Goal: Information Seeking & Learning: Learn about a topic

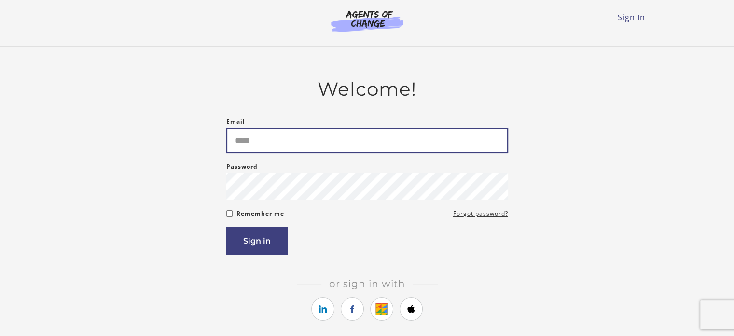
click at [319, 142] on input "Email" at bounding box center [367, 140] width 282 height 26
type input "**********"
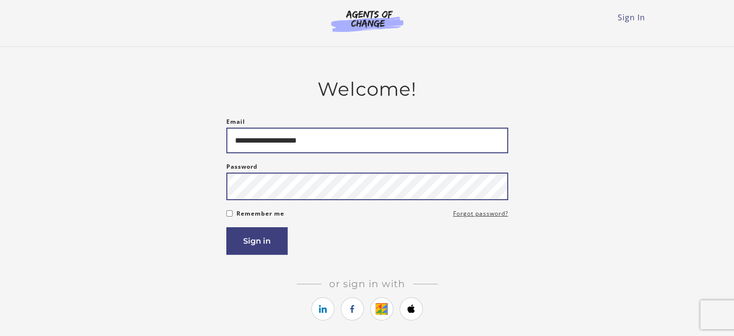
click at [226, 227] on button "Sign in" at bounding box center [256, 241] width 61 height 28
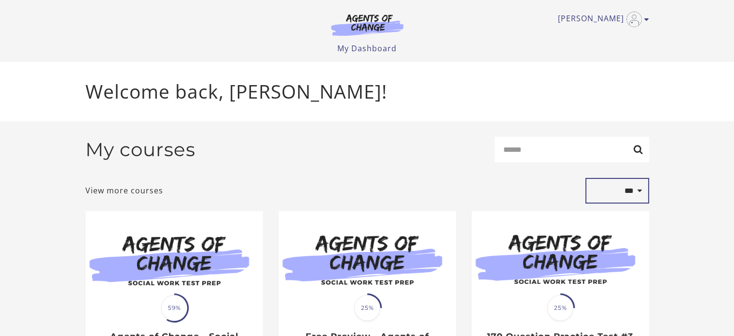
click at [628, 190] on select "**********" at bounding box center [618, 191] width 64 height 26
click at [135, 188] on link "View more courses" at bounding box center [124, 190] width 78 height 12
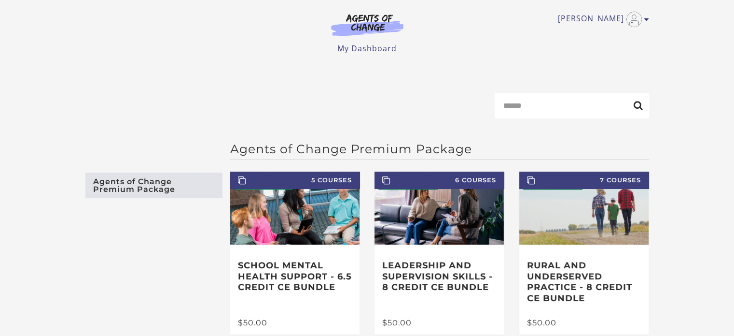
click at [727, 242] on main "Search Agents of Change Premium Package Agents of Change Premium Package 5 Cour…" at bounding box center [367, 324] width 734 height 524
click at [114, 195] on link "Agents of Change Premium Package" at bounding box center [153, 185] width 137 height 26
click at [551, 108] on input "Search" at bounding box center [572, 106] width 155 height 26
click at [365, 48] on link "My Dashboard" at bounding box center [367, 48] width 59 height 11
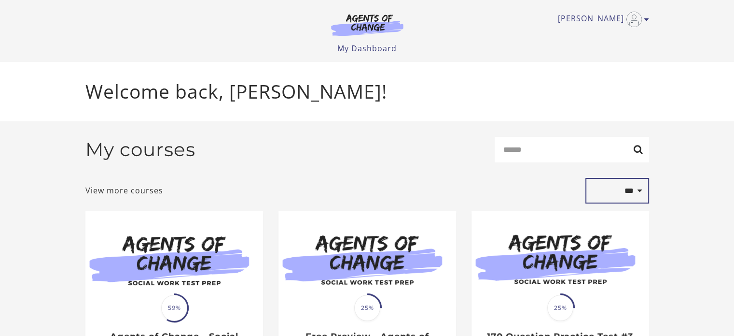
click at [641, 194] on select "**********" at bounding box center [618, 191] width 64 height 26
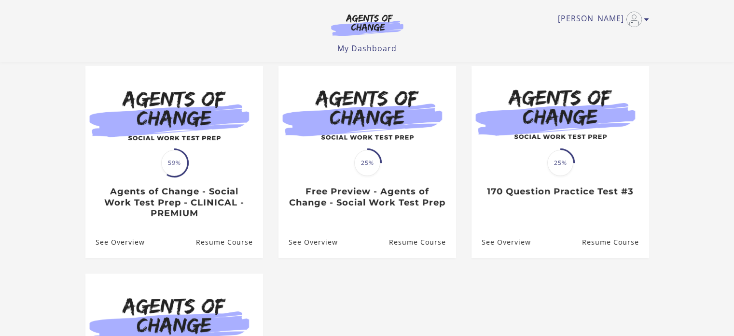
scroll to position [96, 0]
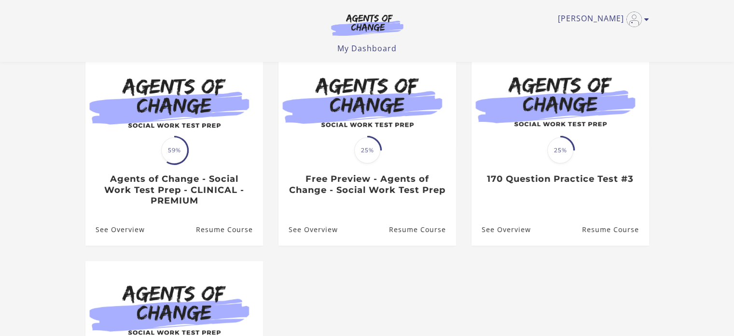
drag, startPoint x: 736, startPoint y: 77, endPoint x: 741, endPoint y: 130, distance: 53.4
click at [734, 130] on html "Skip to main content Sarah D My Account Support Sign Out Toggle menu Menu My Da…" at bounding box center [367, 72] width 734 height 336
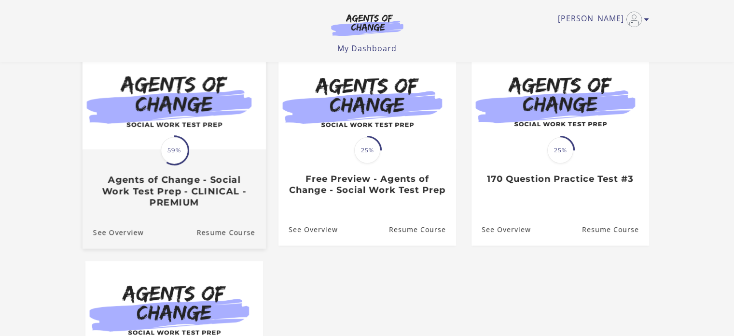
click at [137, 200] on h3 "Agents of Change - Social Work Test Prep - CLINICAL - PREMIUM" at bounding box center [174, 191] width 162 height 34
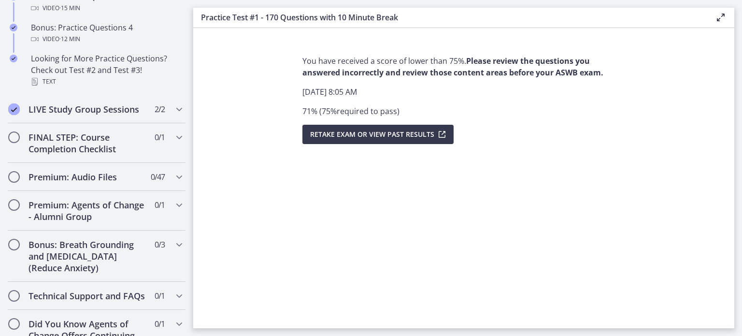
scroll to position [787, 0]
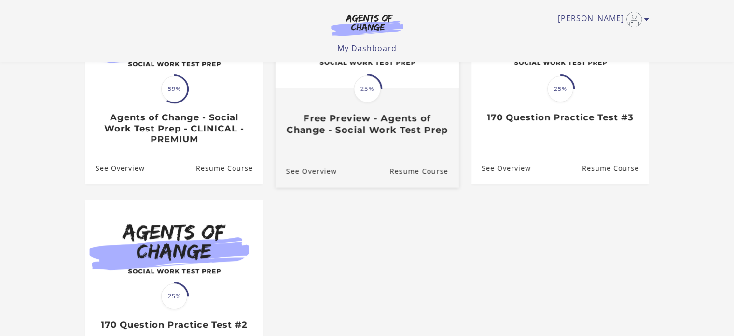
click at [312, 113] on div "Translation missing: en.liquid.partials.dashboard_course_card.progress_descript…" at bounding box center [367, 112] width 184 height 46
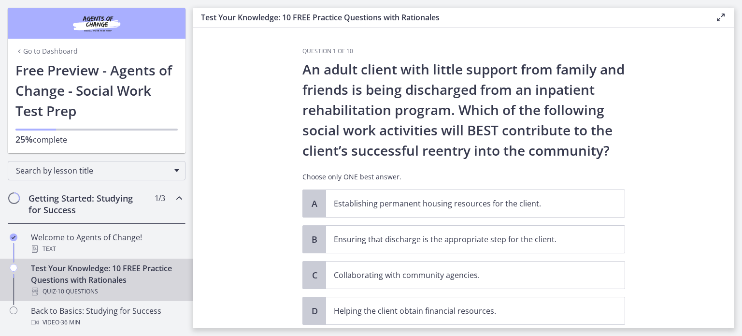
scroll to position [27, 0]
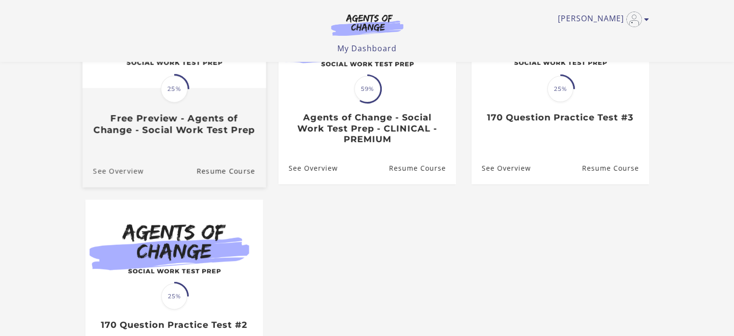
click at [115, 171] on link "See Overview" at bounding box center [112, 171] width 61 height 32
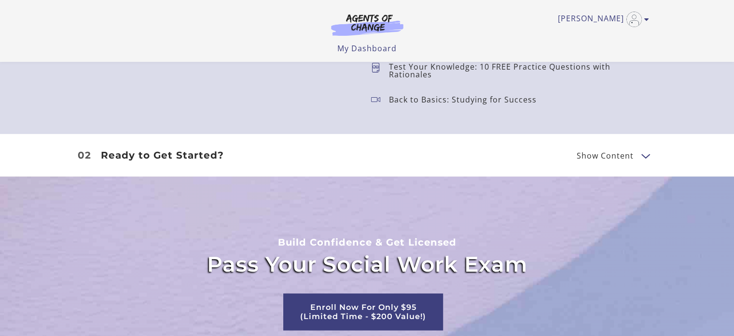
scroll to position [794, 0]
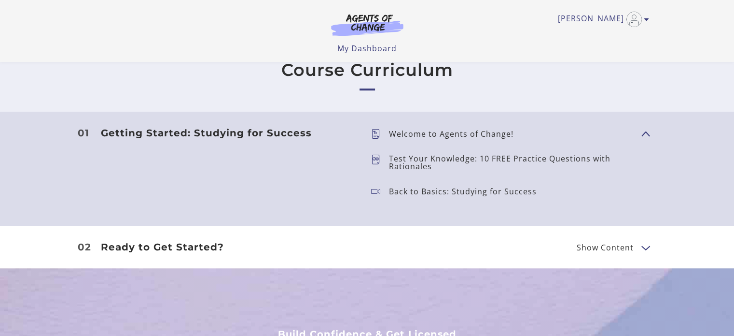
click at [644, 245] on button "Show Content" at bounding box center [646, 247] width 8 height 12
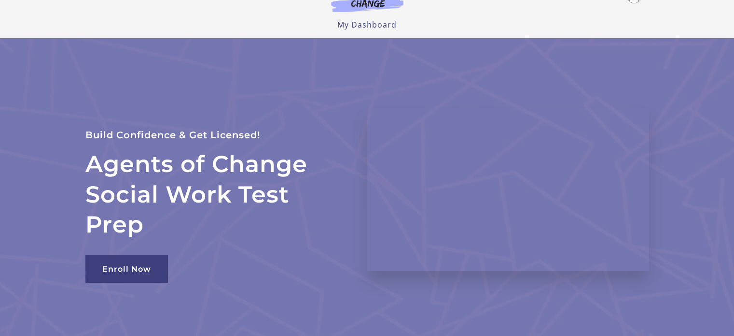
scroll to position [0, 0]
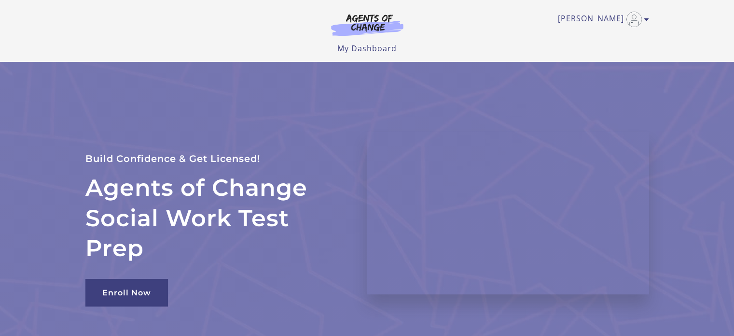
drag, startPoint x: 738, startPoint y: 87, endPoint x: 725, endPoint y: 6, distance: 82.1
click at [725, 6] on html "Skip to main content [PERSON_NAME] My Account Support Sign Out Toggle menu Menu…" at bounding box center [367, 168] width 734 height 336
click at [375, 48] on link "My Dashboard" at bounding box center [367, 48] width 59 height 11
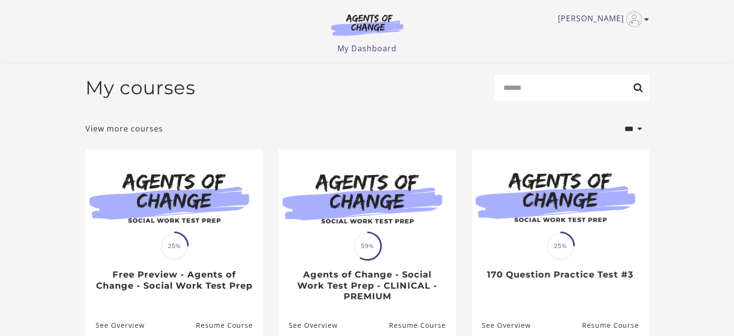
scroll to position [43, 0]
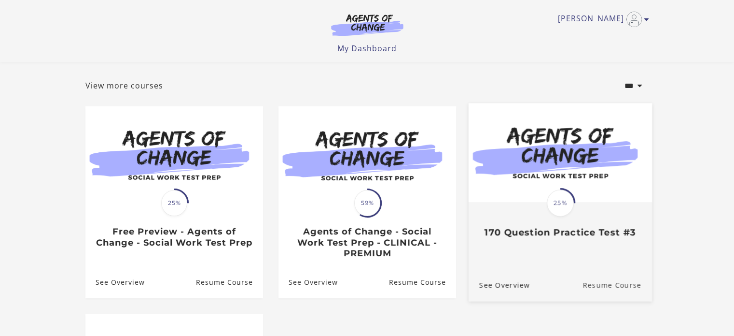
click at [632, 283] on link "Resume Course" at bounding box center [618, 284] width 70 height 32
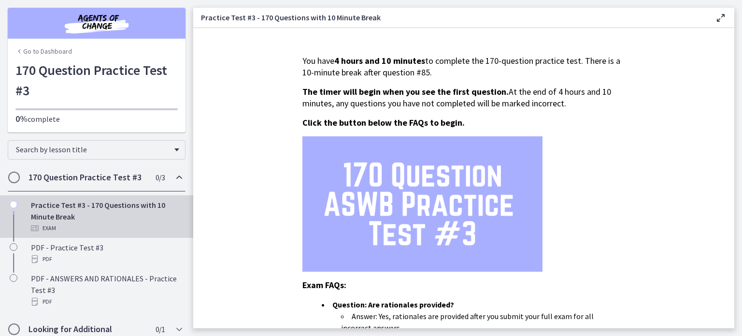
scroll to position [30, 0]
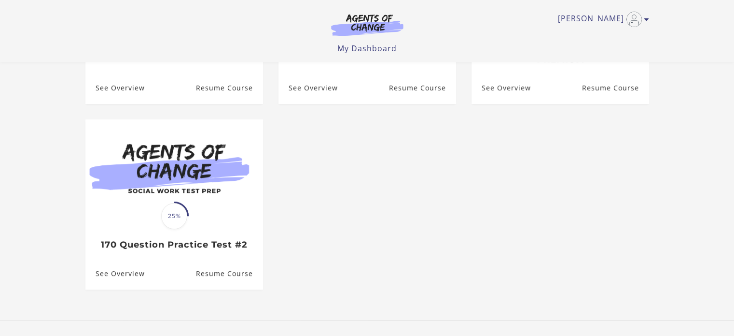
scroll to position [253, 0]
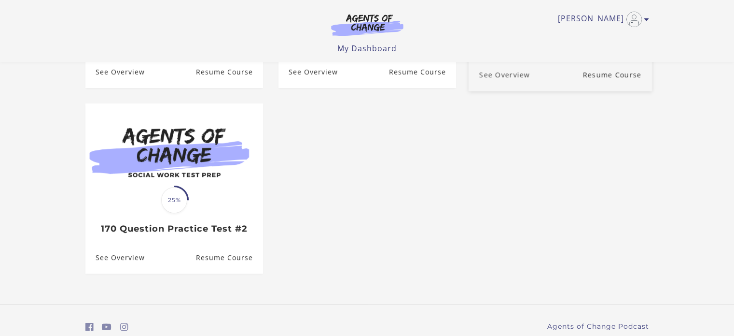
click at [485, 76] on link "See Overview" at bounding box center [498, 74] width 61 height 32
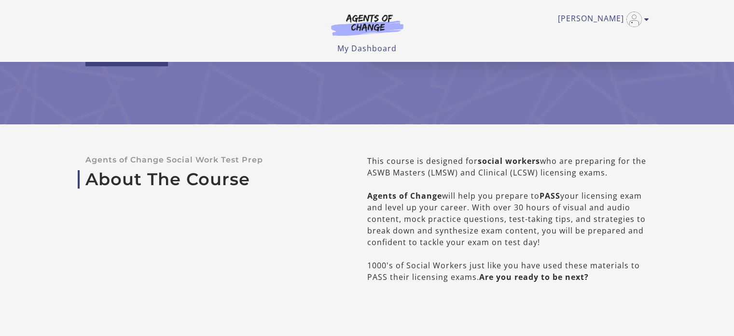
scroll to position [114, 0]
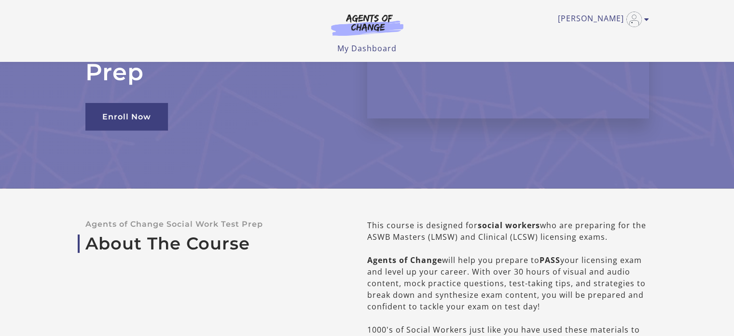
drag, startPoint x: 739, startPoint y: 23, endPoint x: 741, endPoint y: 36, distance: 13.3
click at [734, 36] on html "Skip to main content [PERSON_NAME] My Account Support Sign Out Toggle menu Menu…" at bounding box center [367, 54] width 734 height 336
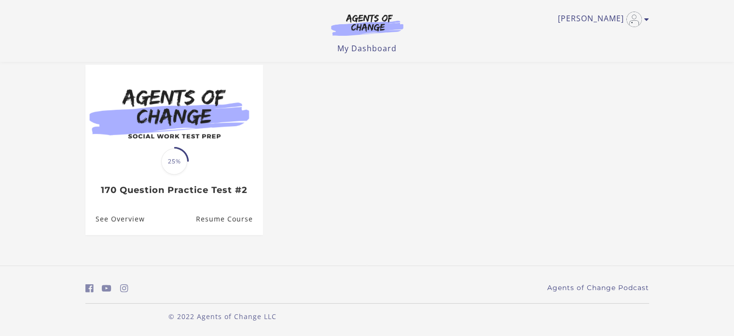
scroll to position [253, 0]
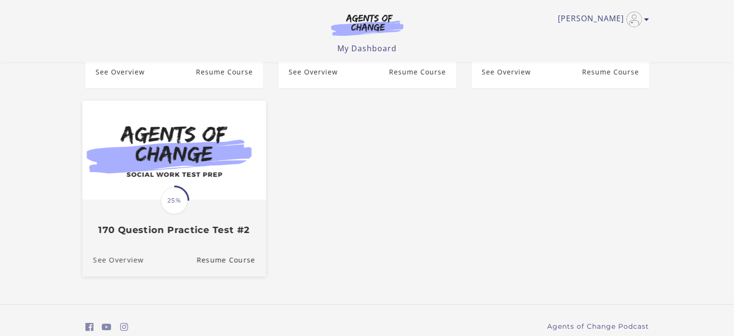
click at [95, 262] on link "See Overview" at bounding box center [112, 259] width 61 height 32
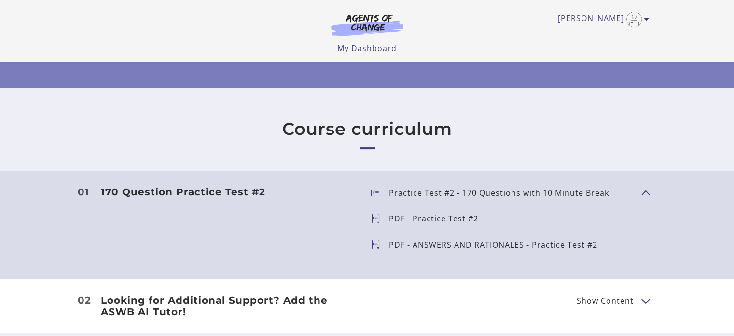
scroll to position [195, 0]
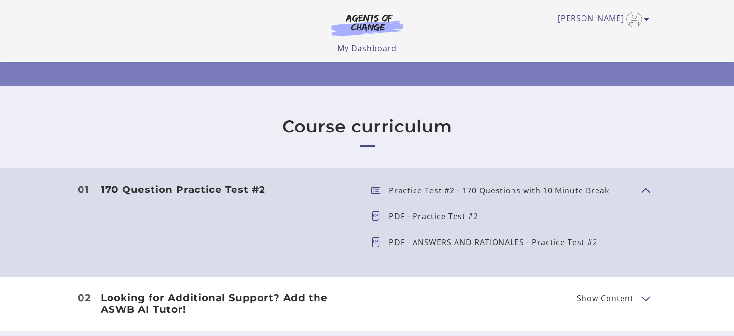
click at [644, 294] on button "Show Content" at bounding box center [646, 298] width 8 height 12
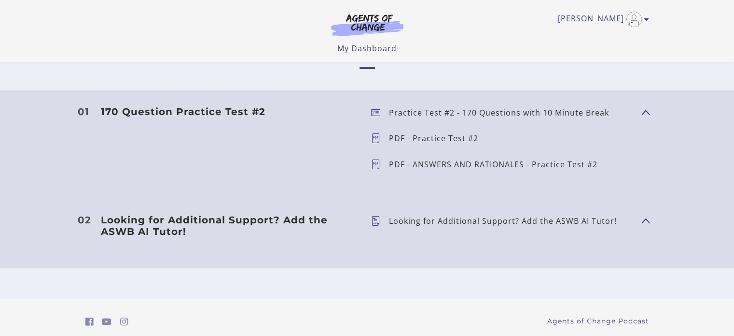
scroll to position [305, 0]
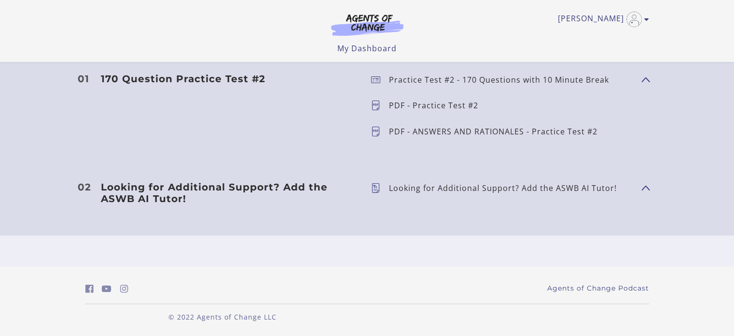
click at [459, 103] on p "PDF - Practice Test #2" at bounding box center [437, 105] width 97 height 8
click at [389, 110] on div "PDF - Practice Test #2" at bounding box center [437, 106] width 97 height 14
click at [389, 108] on p "PDF - Practice Test #2" at bounding box center [437, 105] width 97 height 8
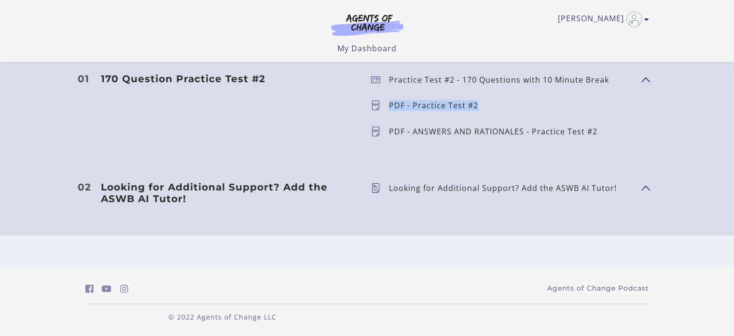
click at [389, 108] on p "PDF - Practice Test #2" at bounding box center [437, 105] width 97 height 8
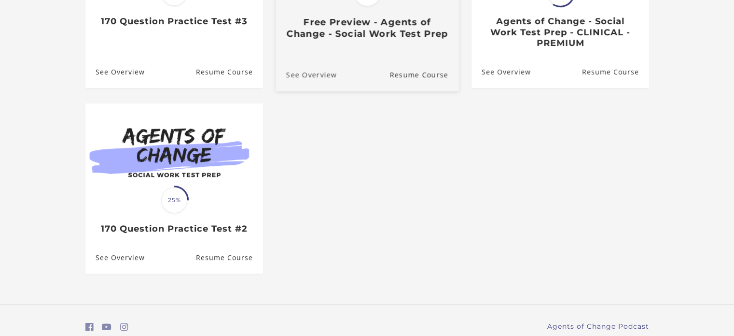
click at [325, 78] on link "See Overview" at bounding box center [305, 74] width 61 height 32
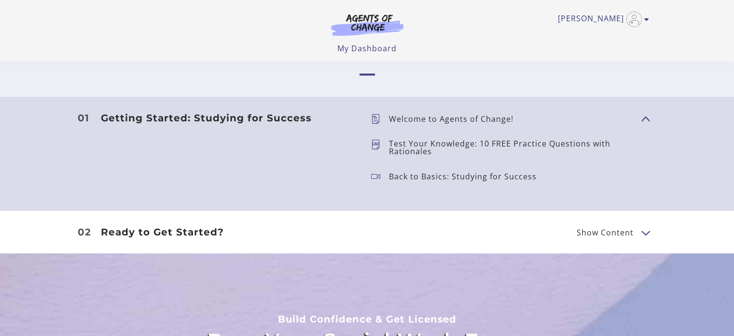
scroll to position [790, 0]
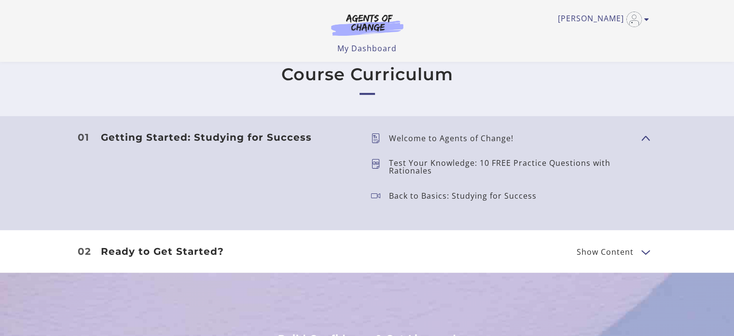
click at [647, 250] on button "Show Content" at bounding box center [646, 251] width 8 height 12
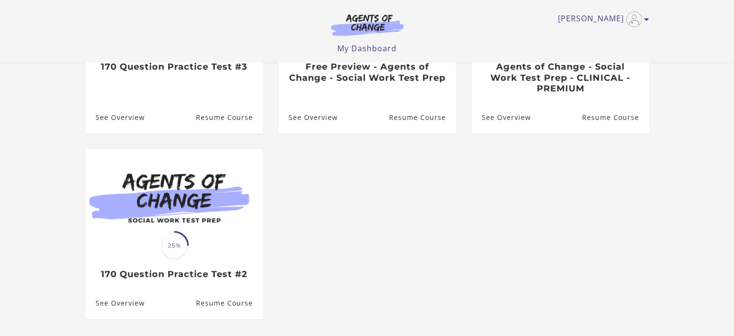
scroll to position [168, 0]
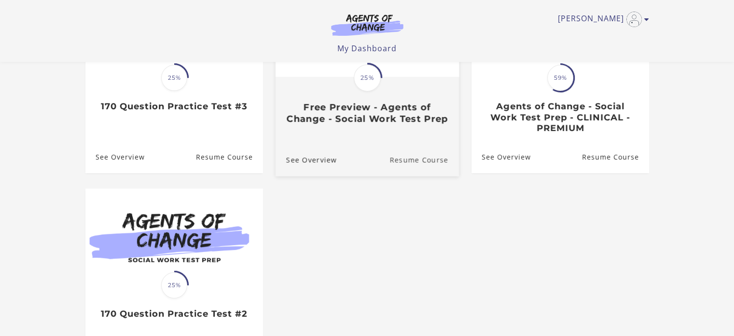
click at [403, 164] on link "Resume Course" at bounding box center [425, 159] width 70 height 32
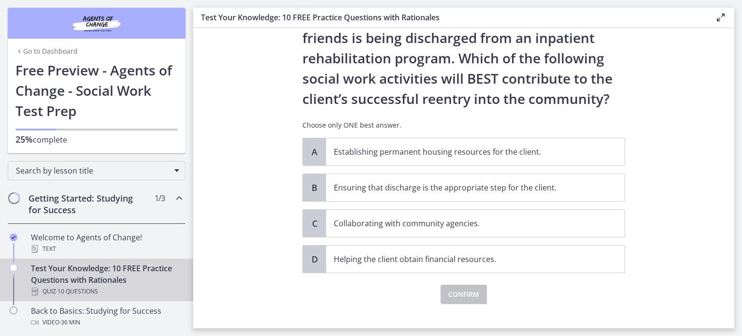
scroll to position [27, 0]
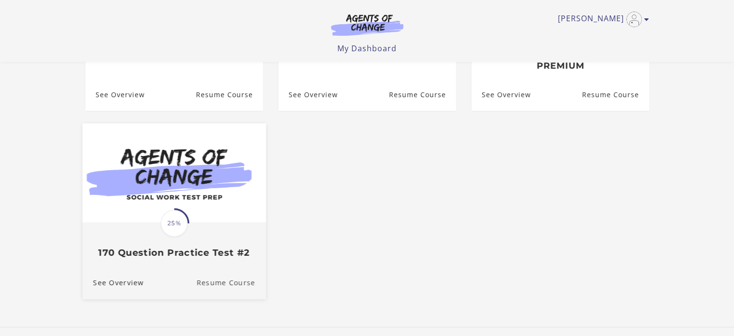
click at [217, 285] on link "Resume Course" at bounding box center [232, 282] width 70 height 32
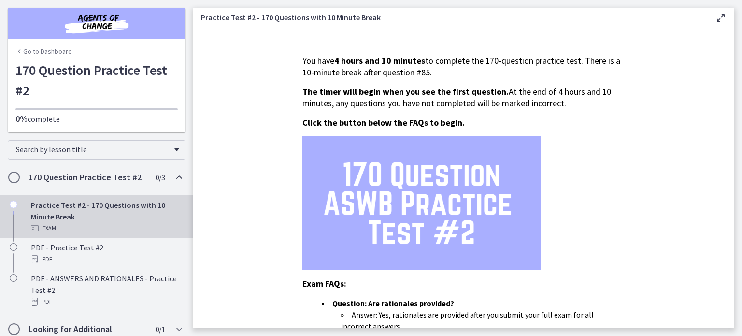
scroll to position [30, 0]
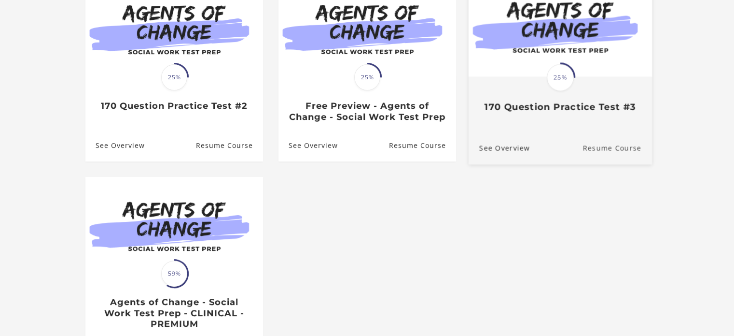
click at [619, 164] on link "Resume Course" at bounding box center [618, 148] width 70 height 32
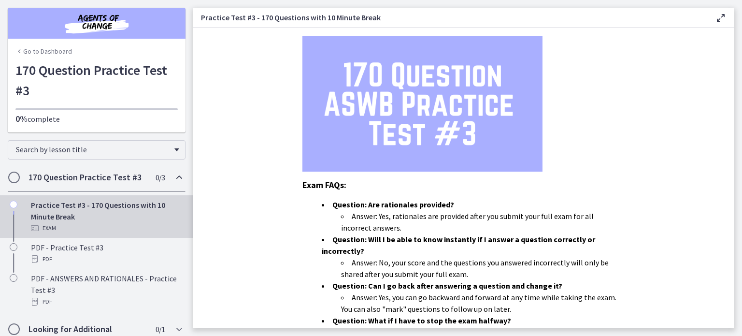
scroll to position [30, 0]
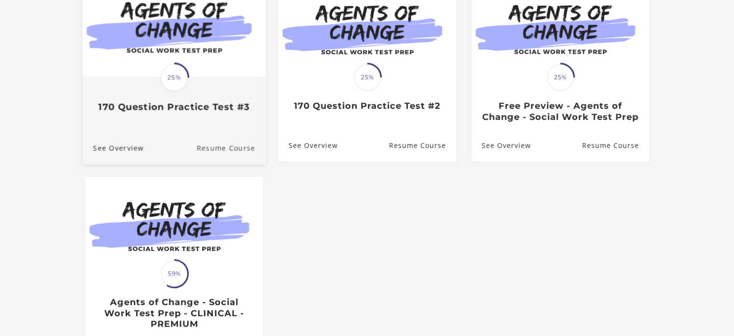
click at [233, 164] on link "Resume Course" at bounding box center [232, 148] width 70 height 32
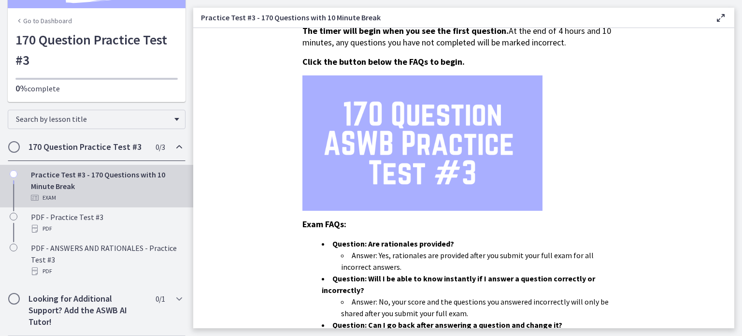
scroll to position [60, 0]
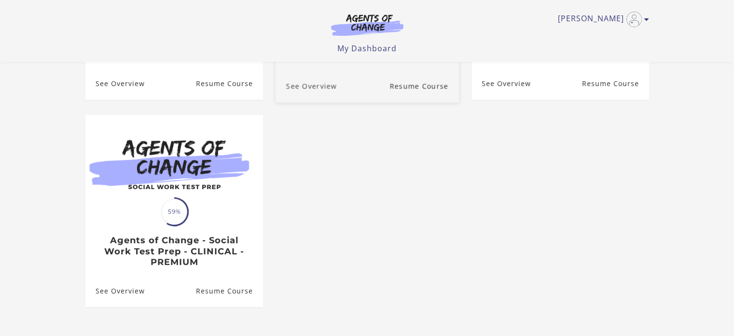
click at [314, 98] on link "See Overview" at bounding box center [305, 86] width 61 height 32
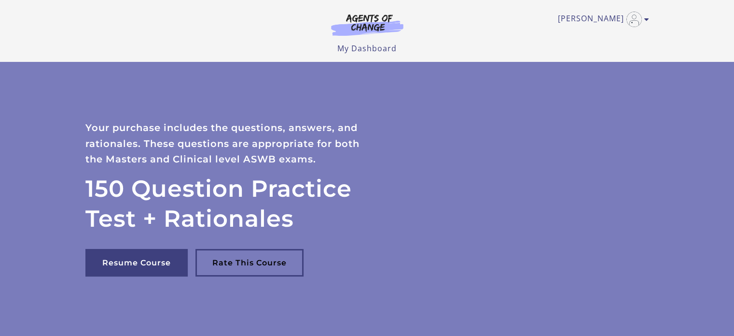
scroll to position [290, 0]
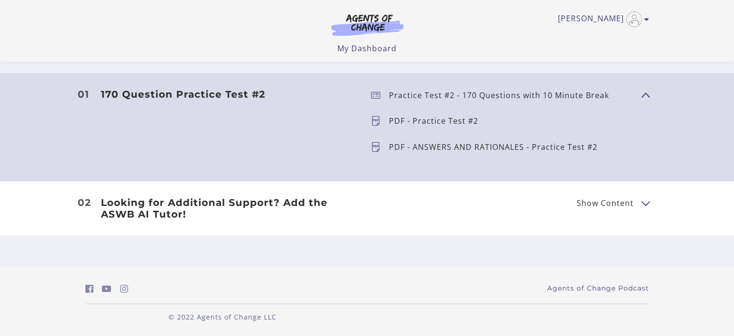
click at [606, 205] on span "Show Content" at bounding box center [605, 203] width 57 height 8
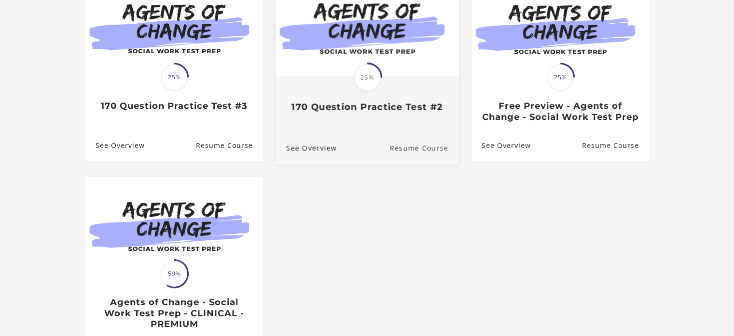
click at [400, 162] on link "Resume Course" at bounding box center [425, 148] width 70 height 32
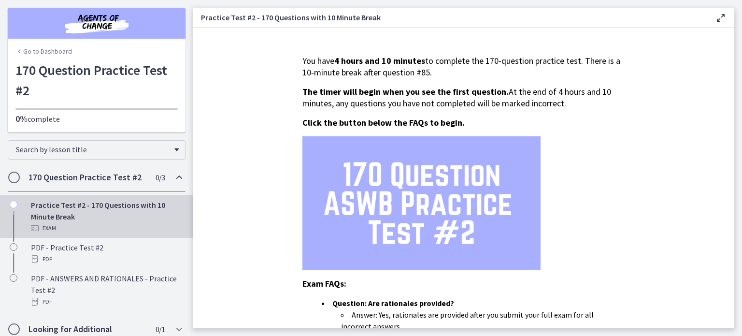
scroll to position [30, 0]
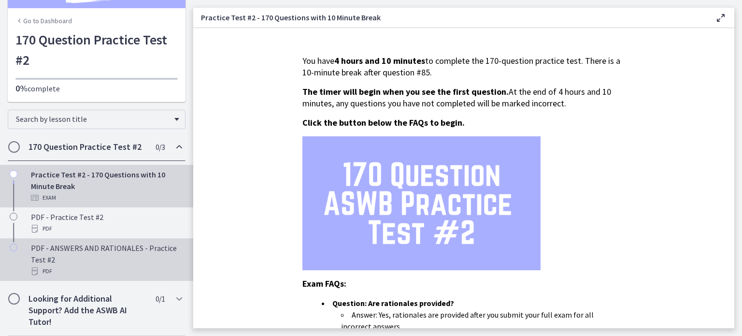
click at [37, 271] on icon "Chapters" at bounding box center [35, 271] width 8 height 8
